Goal: Information Seeking & Learning: Get advice/opinions

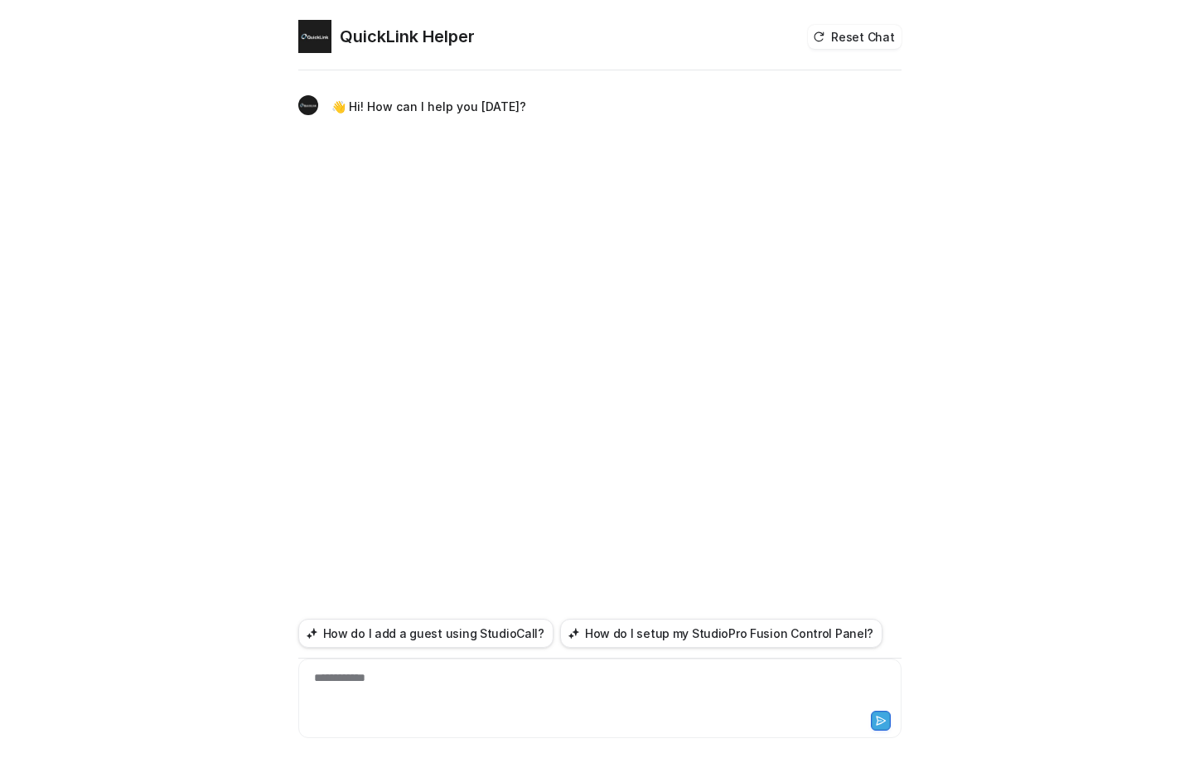
click at [414, 712] on div at bounding box center [600, 719] width 595 height 23
click at [396, 682] on div at bounding box center [600, 689] width 595 height 38
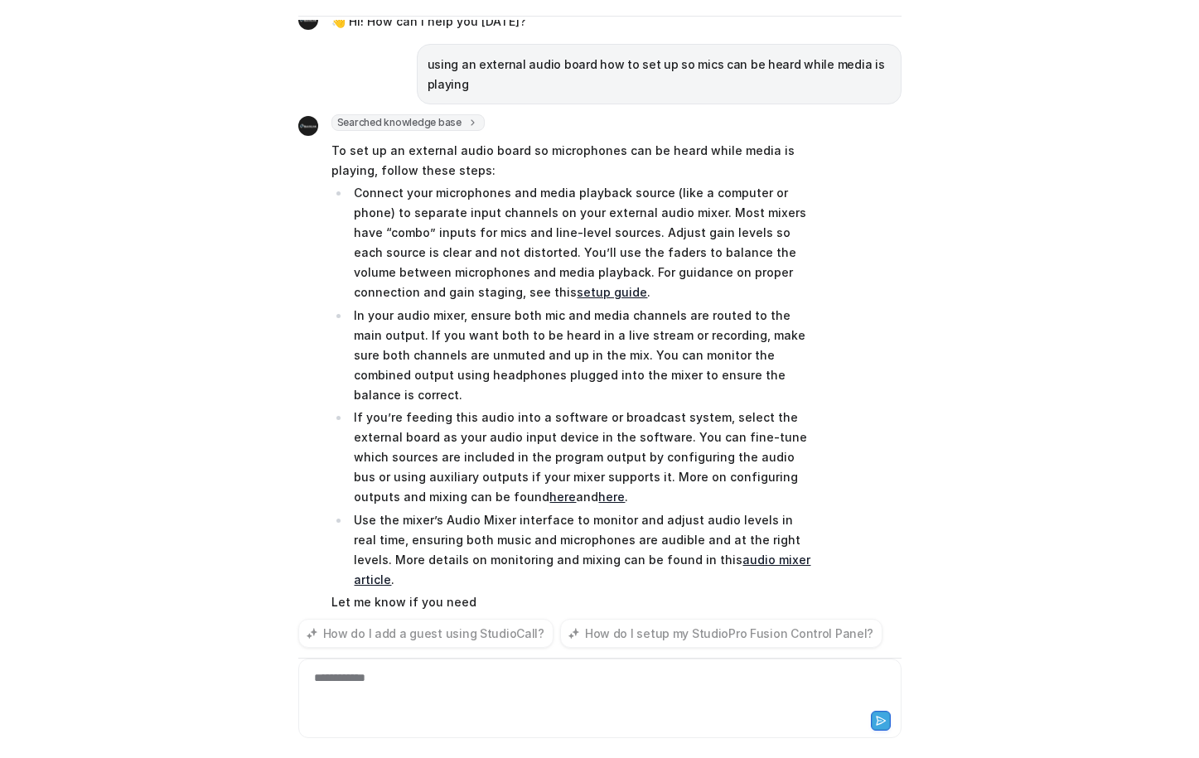
scroll to position [35, 0]
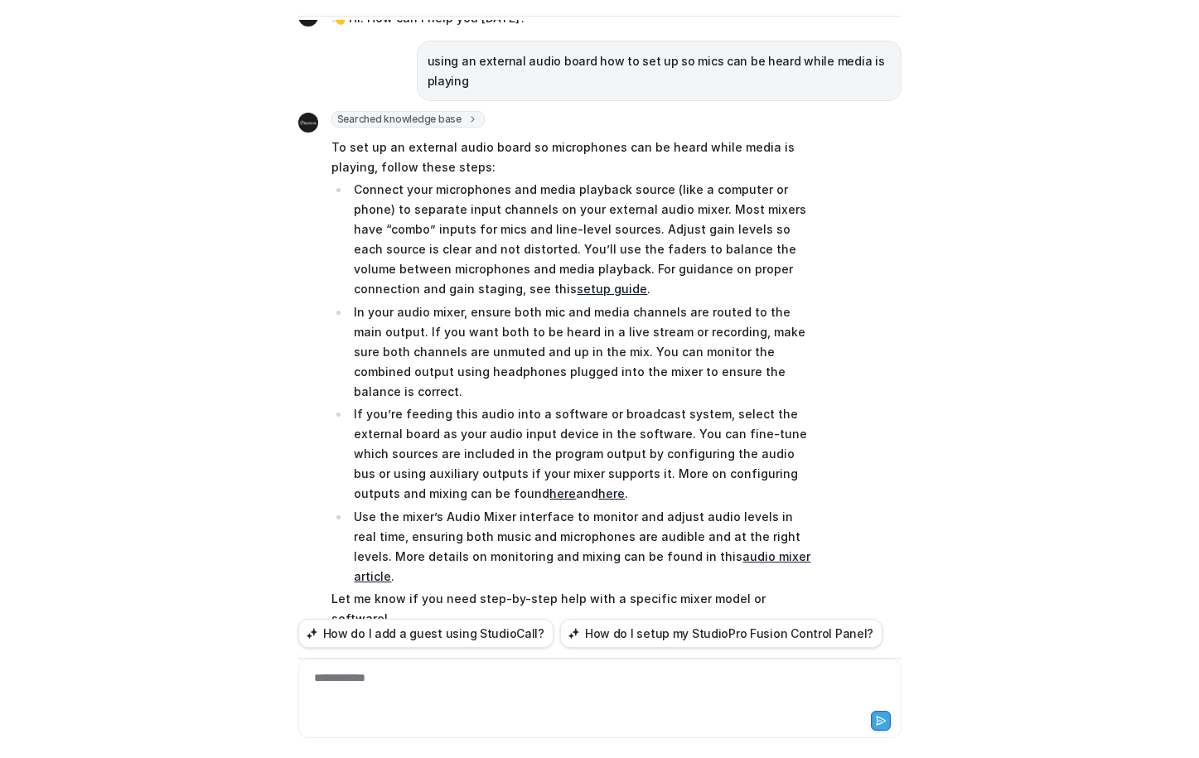
click at [577, 283] on link "setup guide" at bounding box center [612, 289] width 70 height 14
click at [754, 549] on link "audio mixer article" at bounding box center [582, 566] width 457 height 34
drag, startPoint x: 972, startPoint y: 458, endPoint x: 952, endPoint y: 469, distance: 22.6
click at [971, 462] on div "QuickLink Helper Reset Chat 👋 Hi! How can I help you today? using an external a…" at bounding box center [599, 379] width 1199 height 758
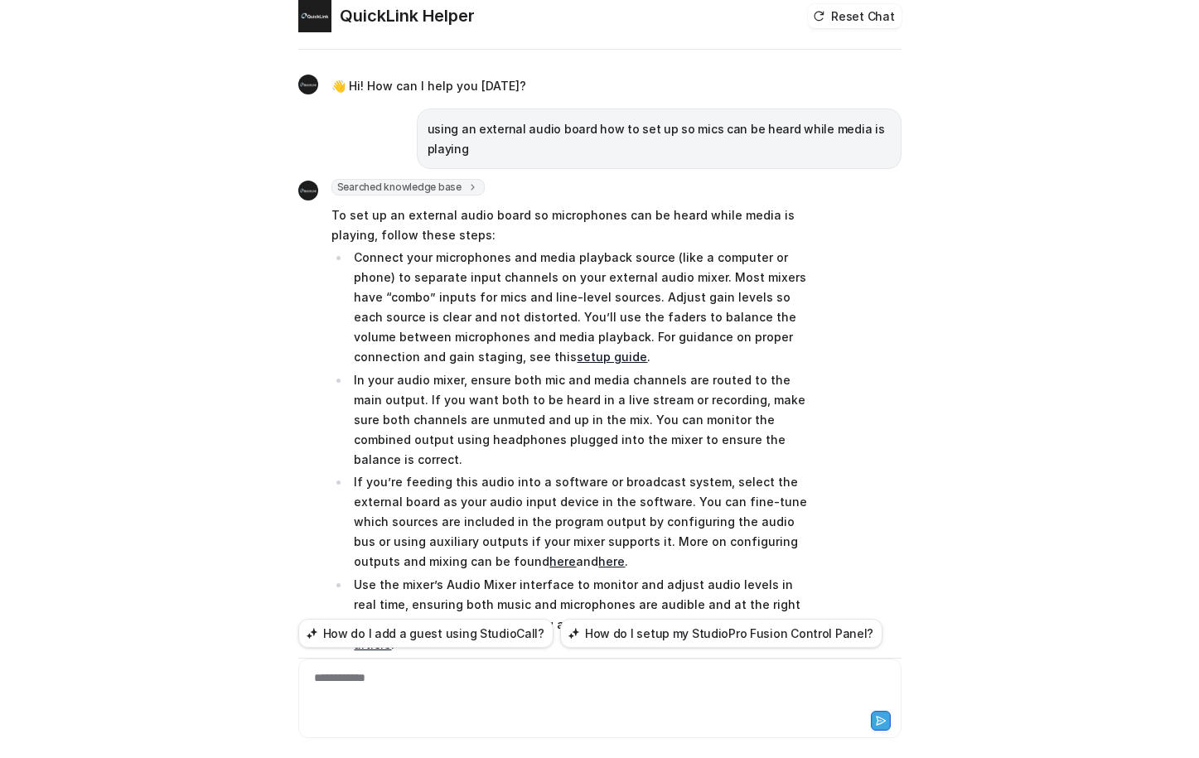
scroll to position [54, 0]
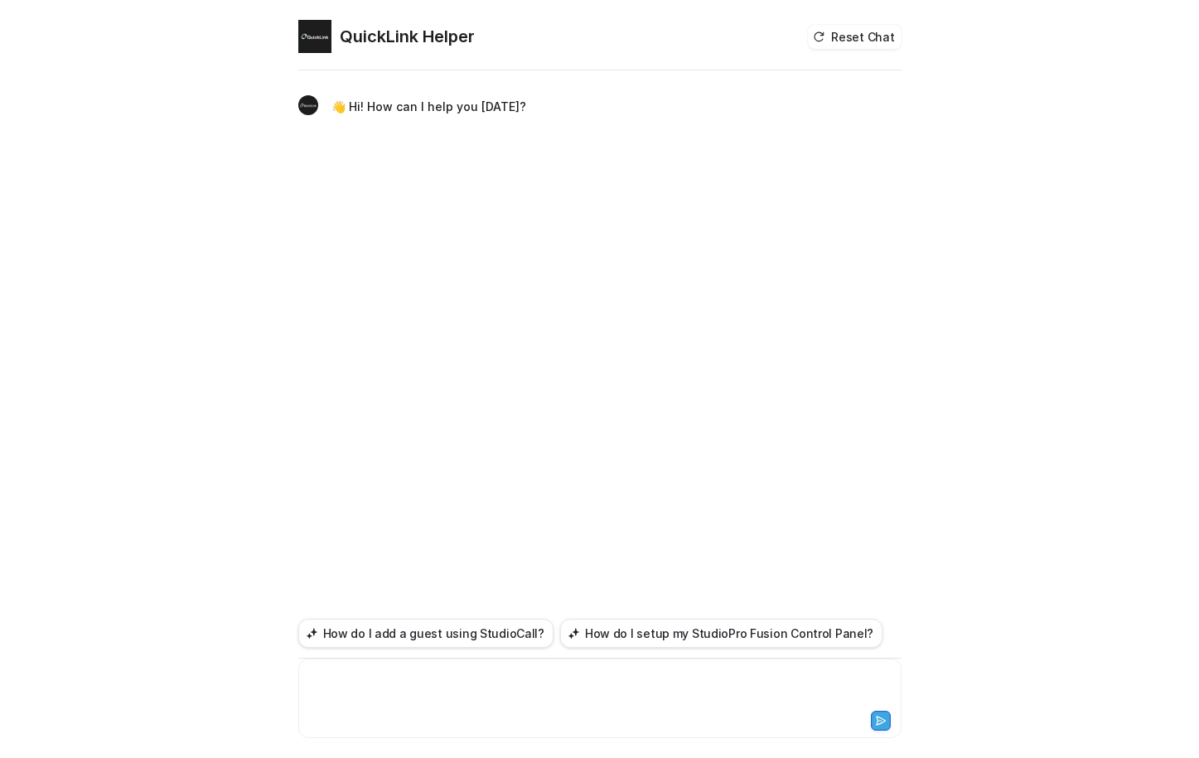
click at [380, 700] on div at bounding box center [600, 689] width 595 height 38
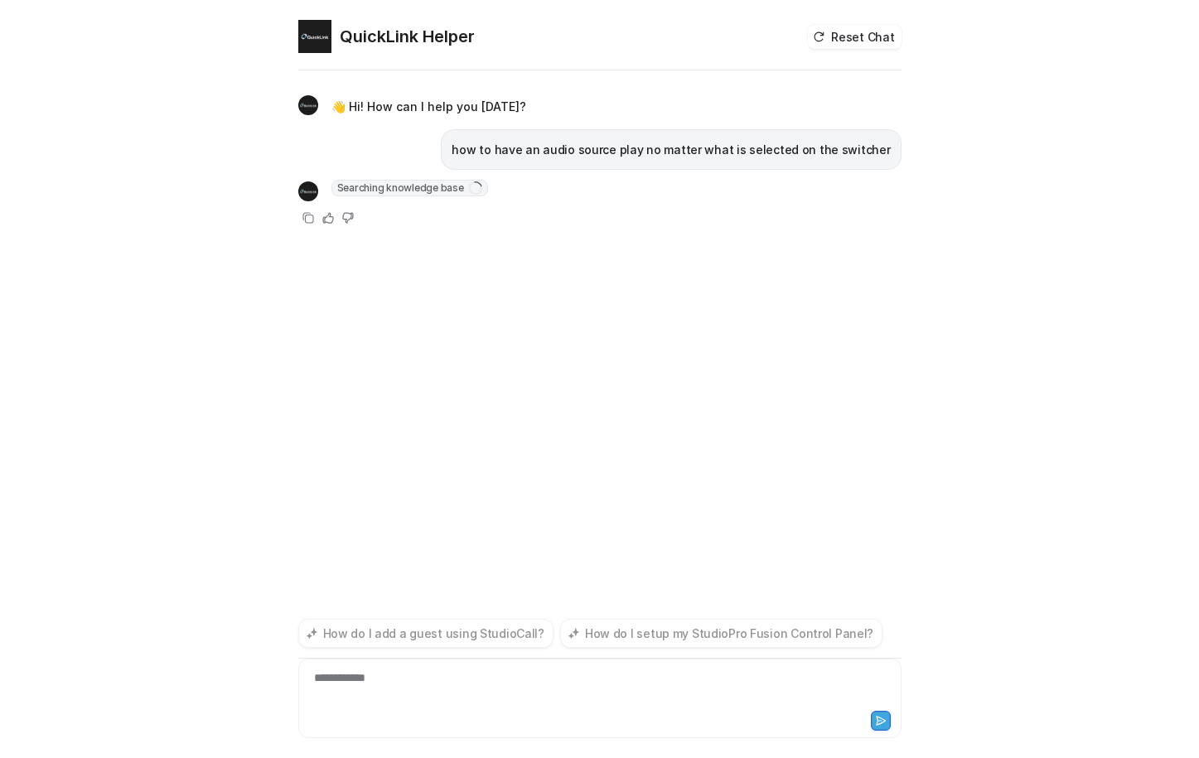
click at [396, 681] on div "**********" at bounding box center [600, 689] width 595 height 38
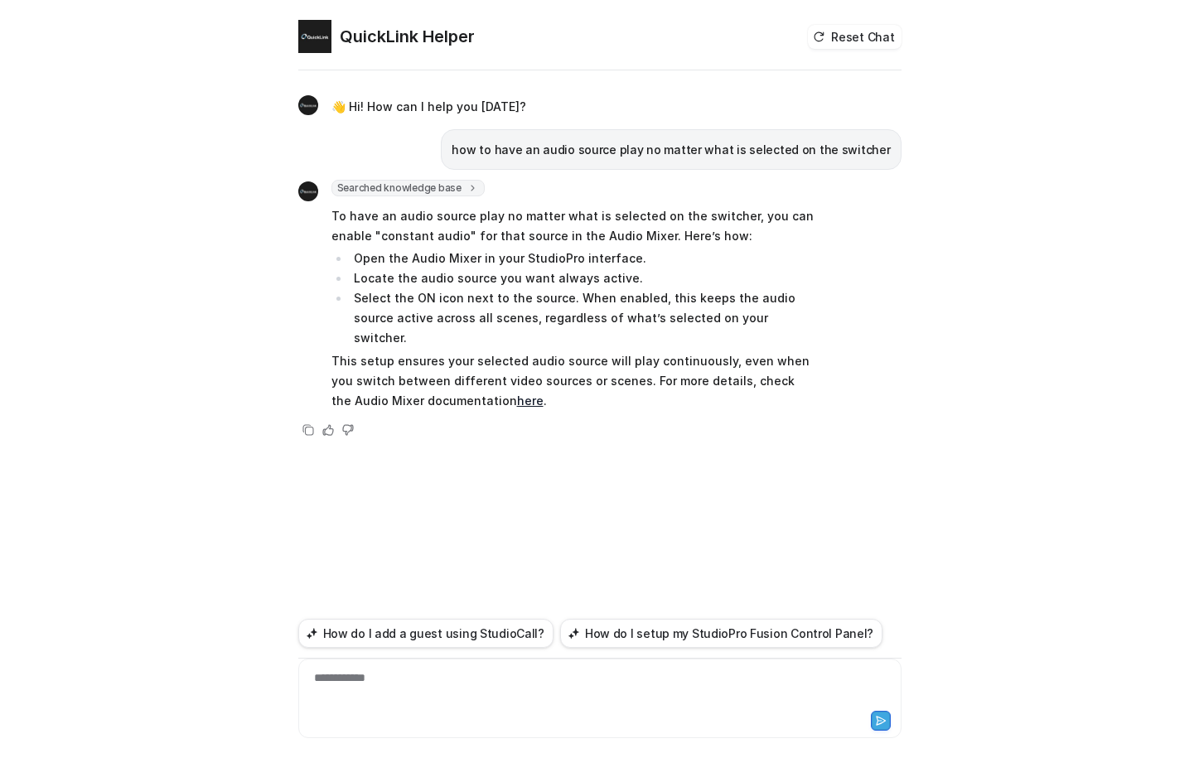
drag, startPoint x: 700, startPoint y: 268, endPoint x: 622, endPoint y: 267, distance: 77.9
click at [699, 267] on li "Open the Audio Mixer in your StudioPro interface." at bounding box center [583, 259] width 467 height 20
drag, startPoint x: 729, startPoint y: 518, endPoint x: 729, endPoint y: 501, distance: 16.6
click at [729, 508] on div "**********" at bounding box center [599, 416] width 603 height 685
click at [445, 675] on div at bounding box center [600, 689] width 595 height 38
